Goal: Transaction & Acquisition: Download file/media

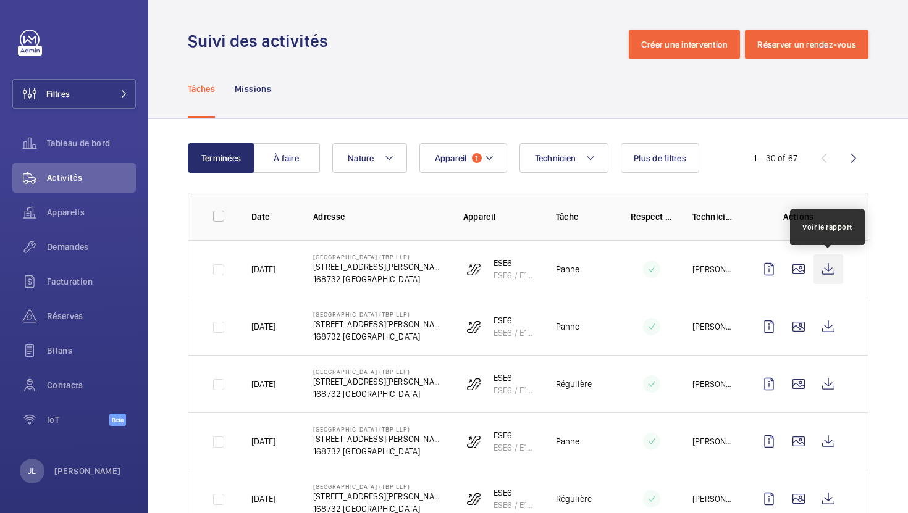
click at [834, 270] on wm-front-icon-button at bounding box center [828, 269] width 30 height 30
